Goal: Task Accomplishment & Management: Manage account settings

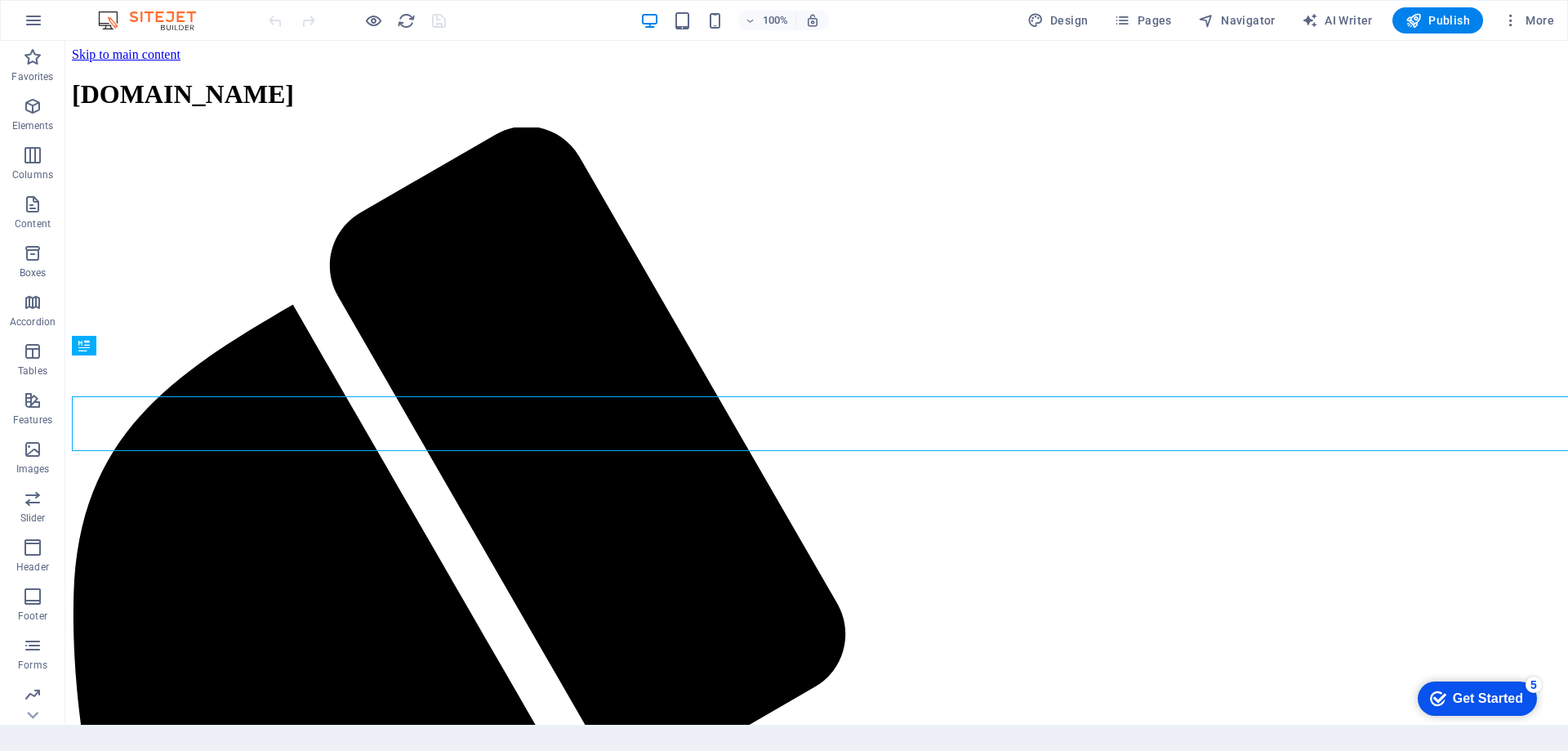
scroll to position [555, 0]
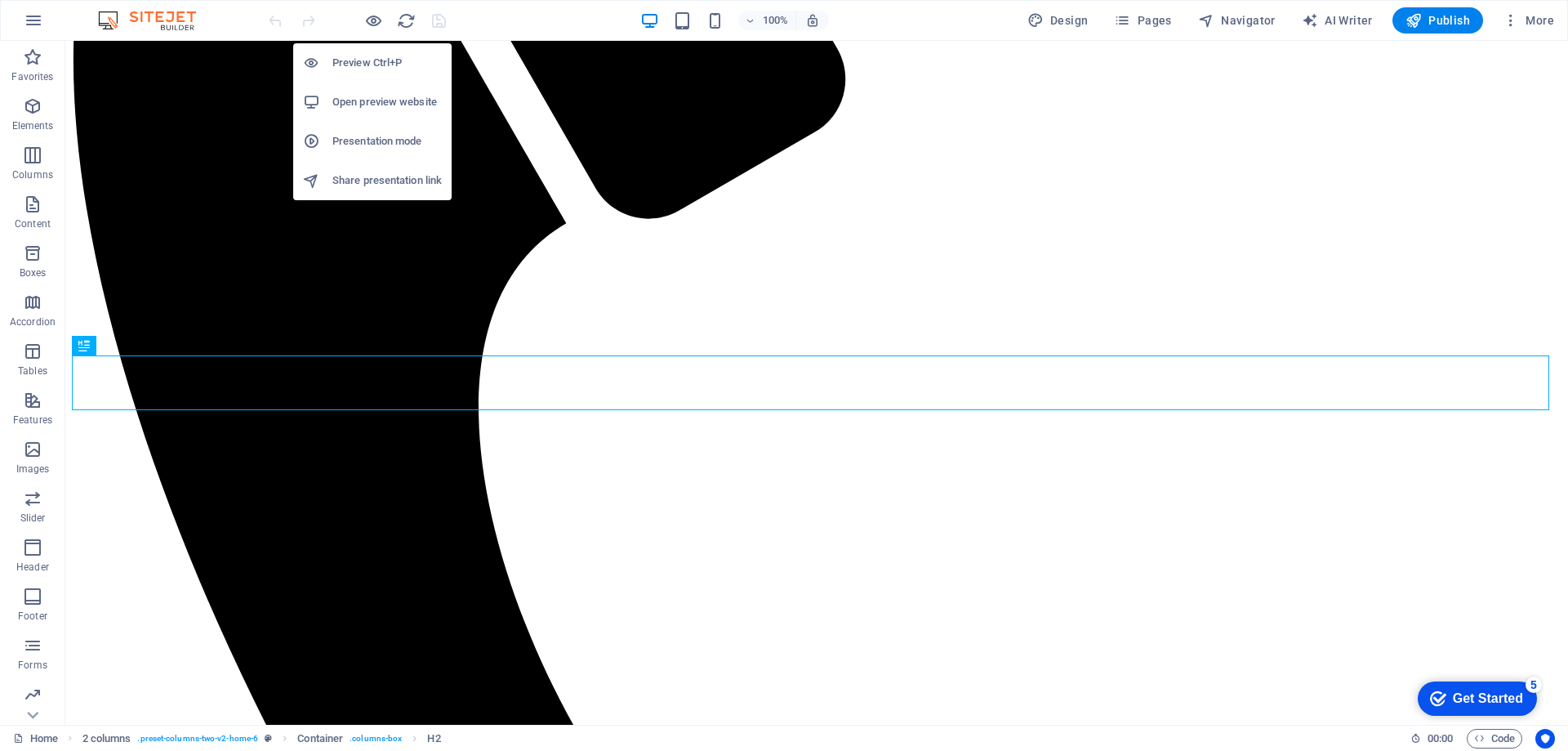
click at [377, 62] on h6 "Preview Ctrl+P" at bounding box center [387, 63] width 109 height 20
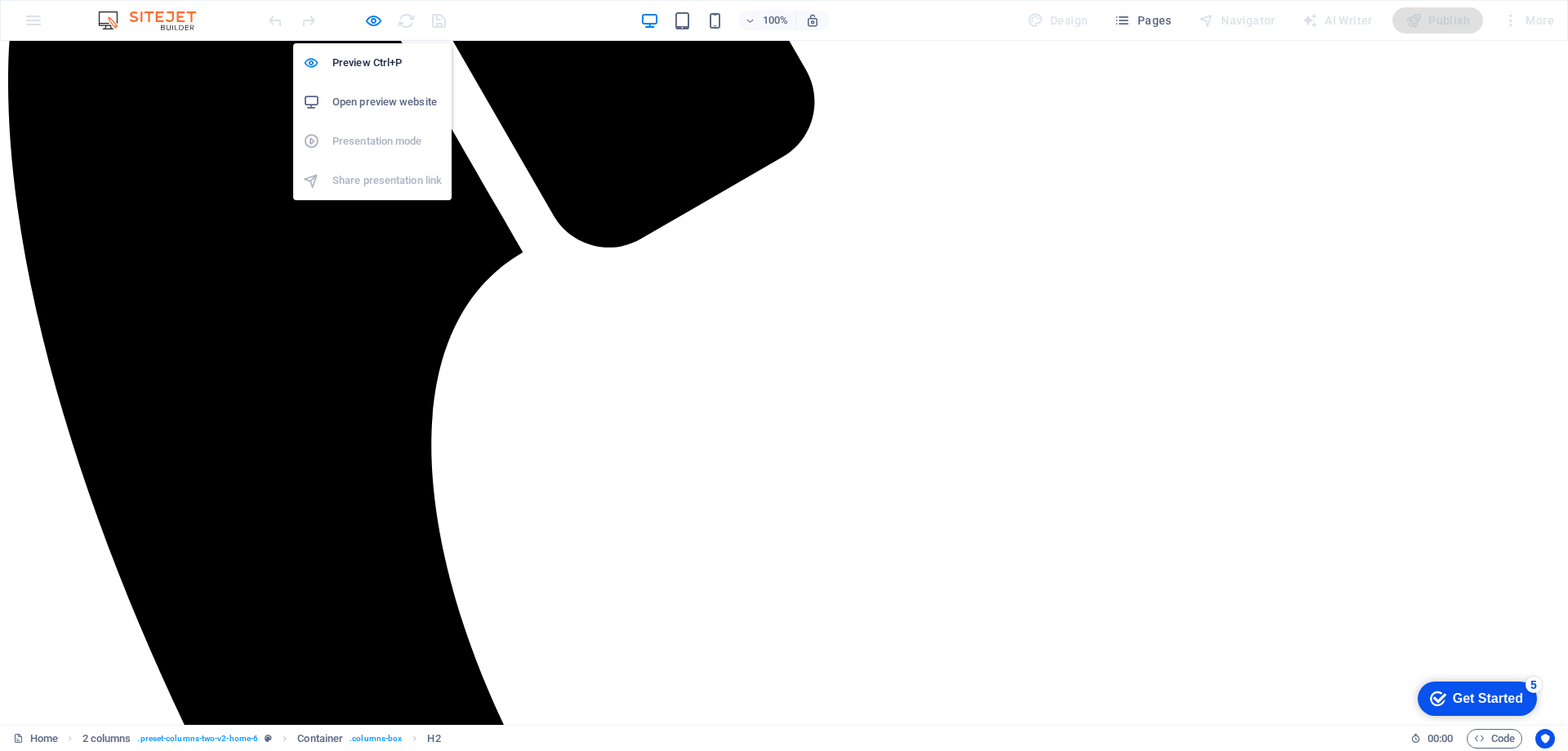
click at [397, 112] on li "Open preview website" at bounding box center [372, 102] width 158 height 39
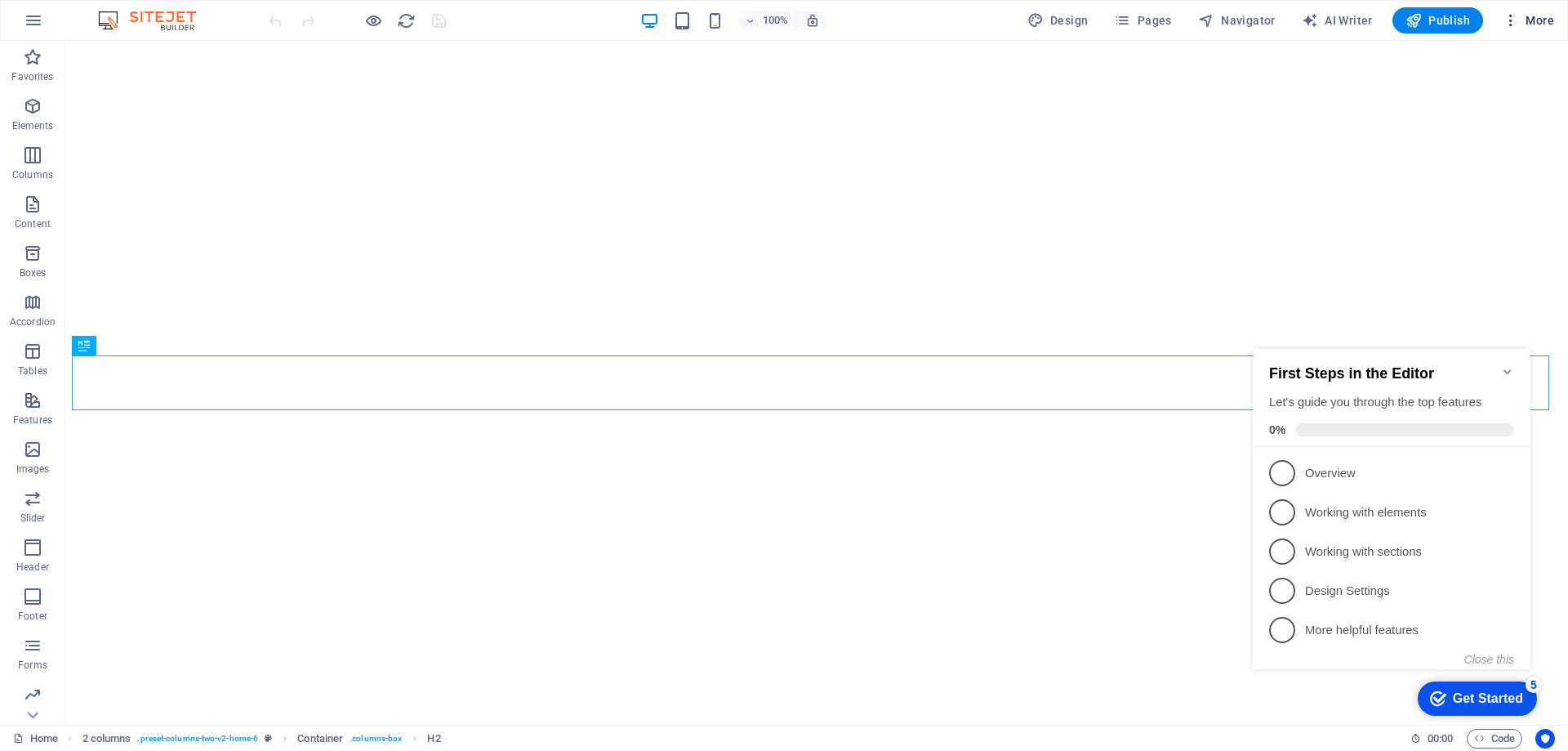
click at [1505, 29] on button "More" at bounding box center [1528, 20] width 64 height 26
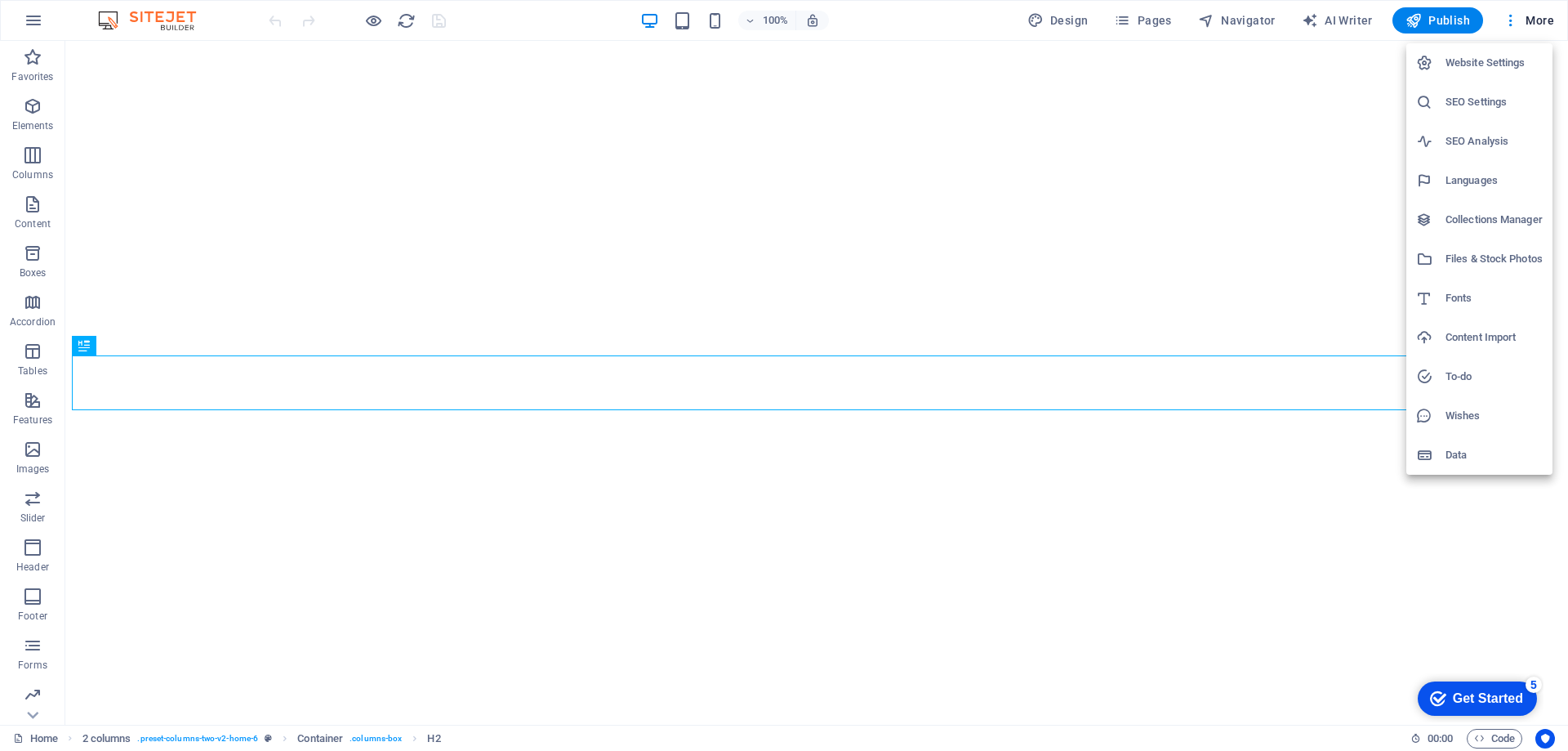
click at [1127, 80] on div at bounding box center [784, 375] width 1568 height 751
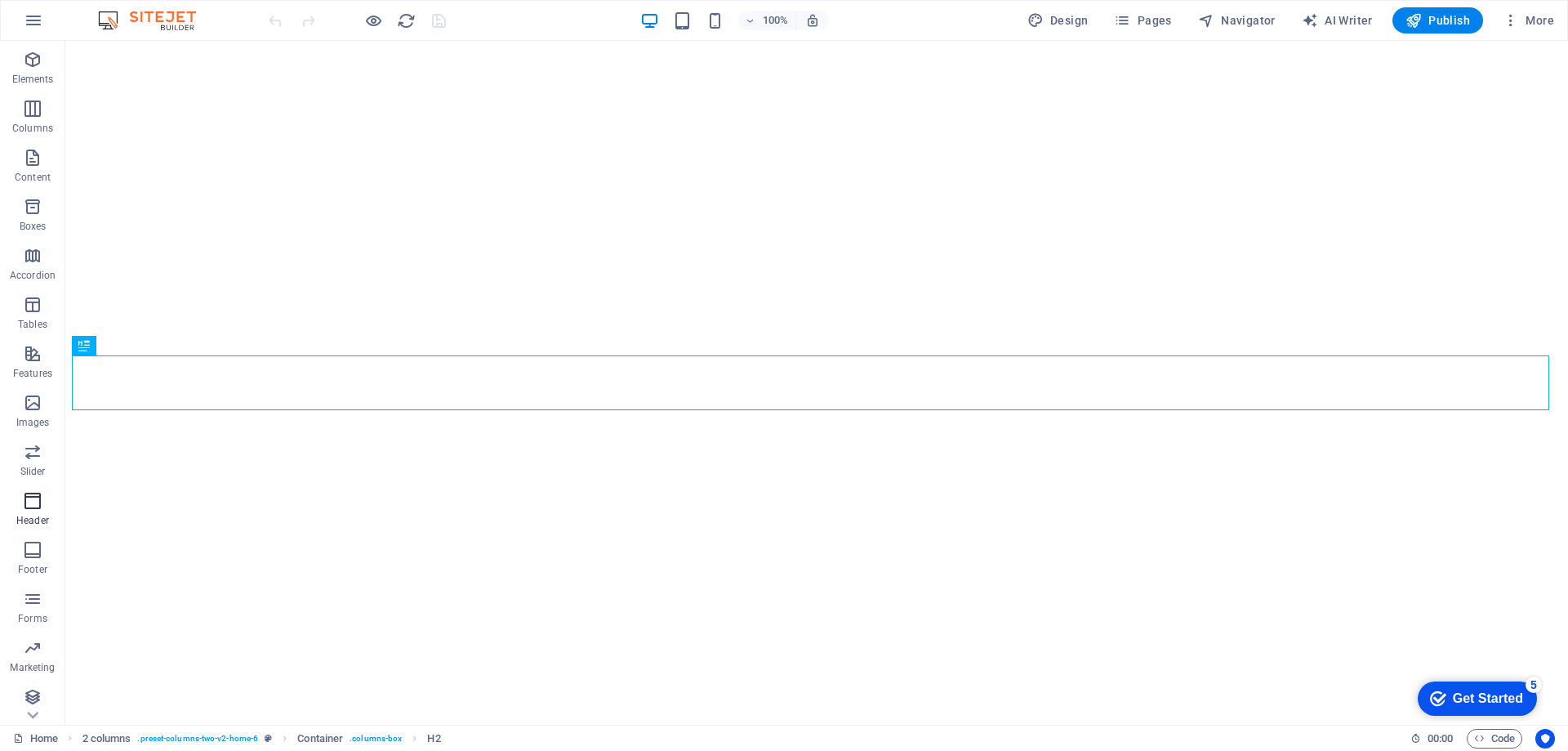
scroll to position [52, 0]
click at [1509, 25] on icon "button" at bounding box center [1511, 21] width 17 height 17
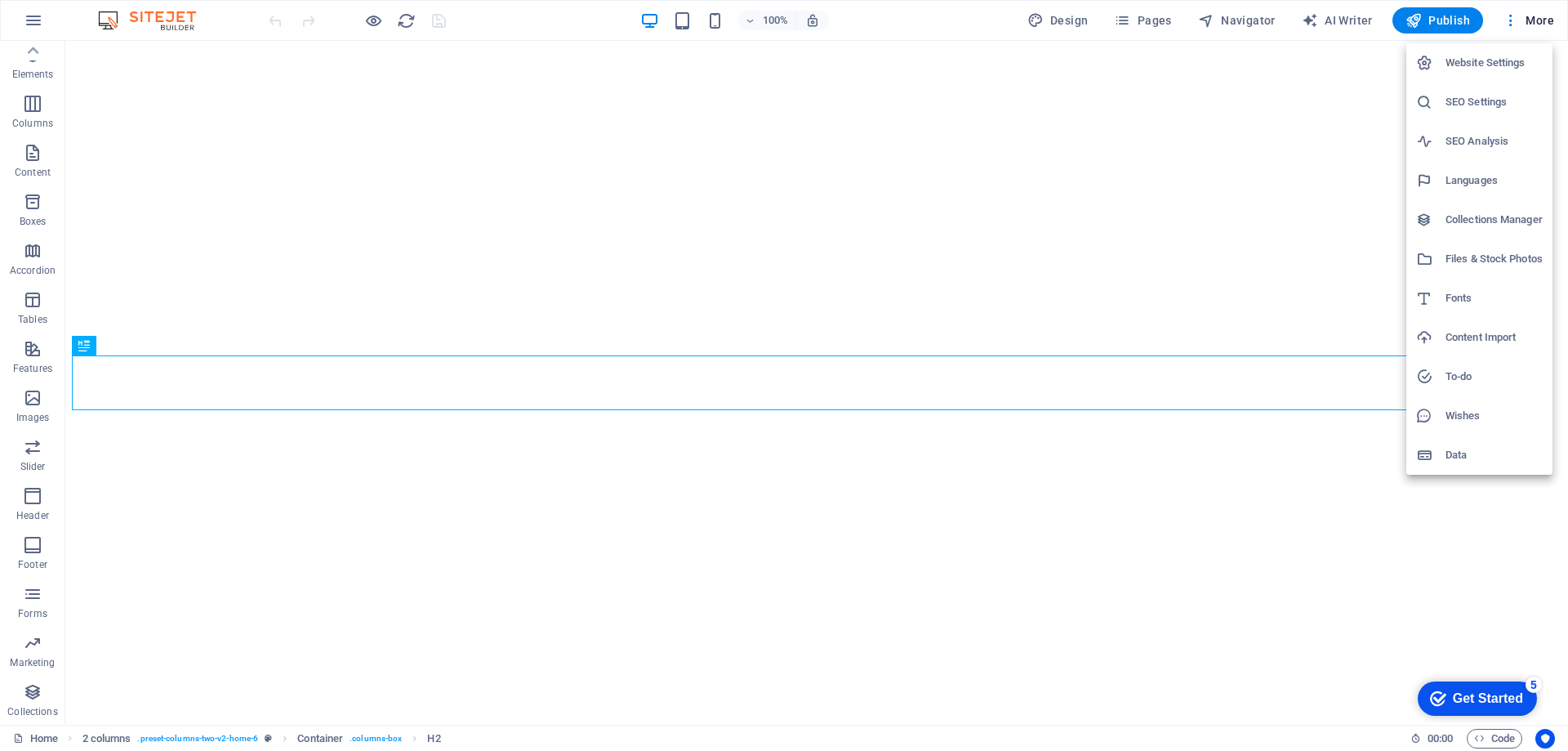
click at [1447, 7] on div at bounding box center [784, 375] width 1568 height 751
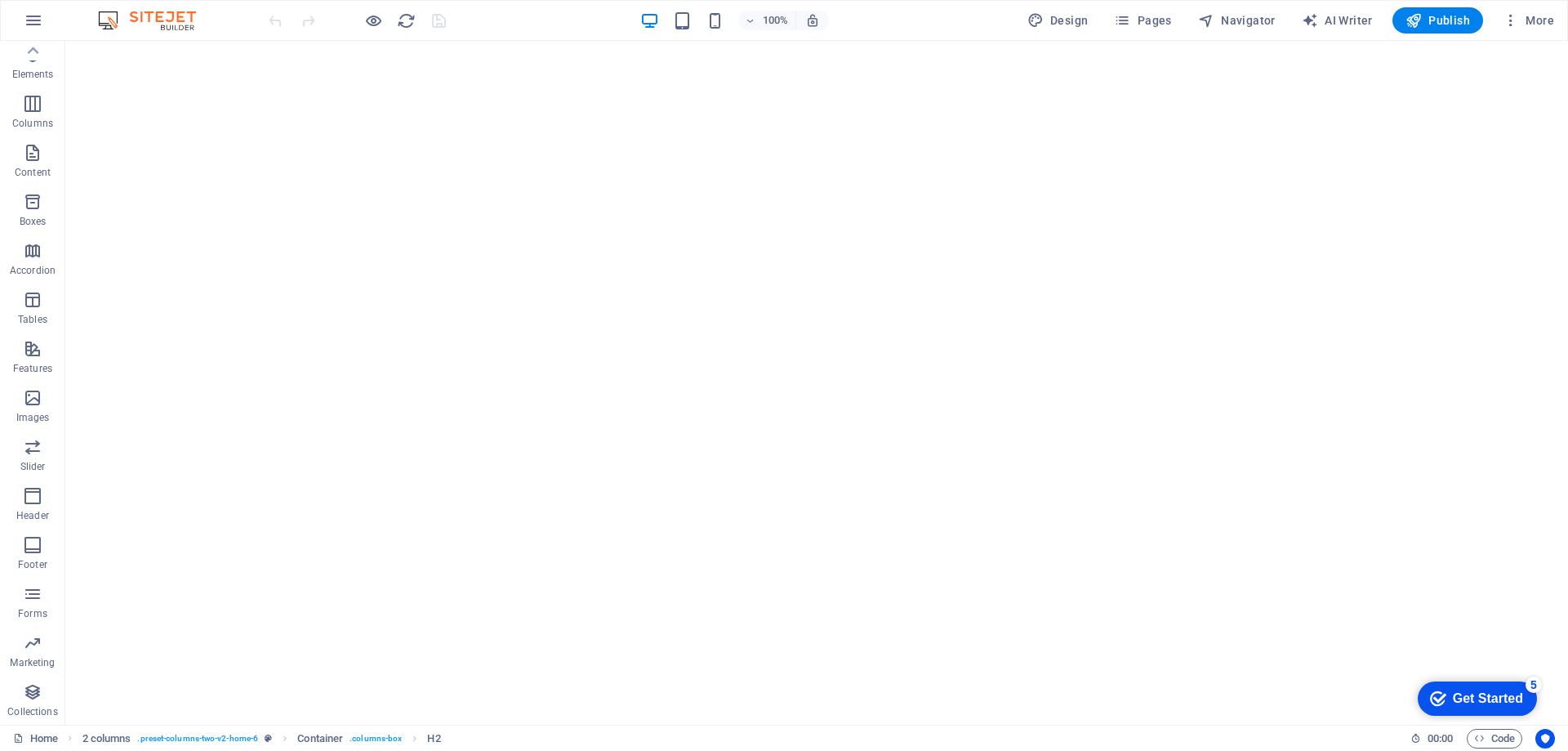
click at [1456, 27] on div "Website Settings SEO Settings SEO Analysis Languages Collections Manager Files …" at bounding box center [784, 380] width 1568 height 741
click at [1456, 27] on span "Publish" at bounding box center [1437, 21] width 64 height 17
